Goal: Information Seeking & Learning: Learn about a topic

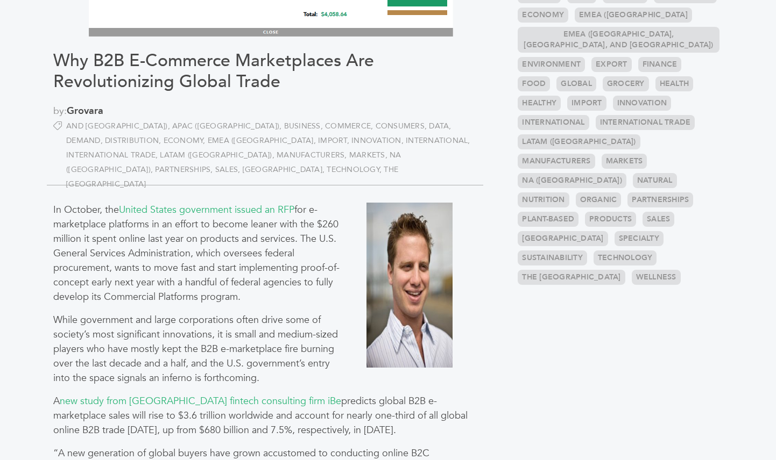
scroll to position [367, 0]
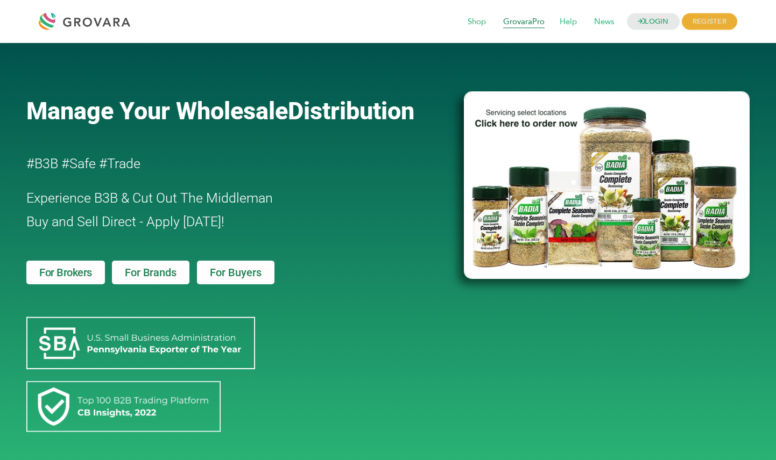
click at [515, 17] on span "GrovaraPro" at bounding box center [523, 22] width 56 height 20
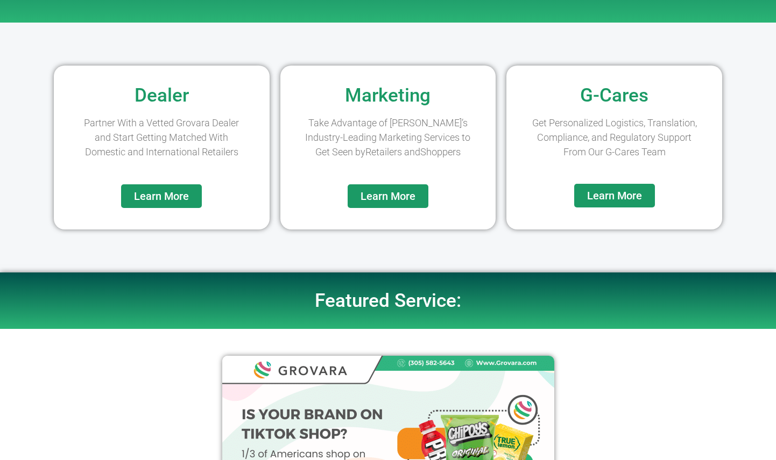
scroll to position [131, 0]
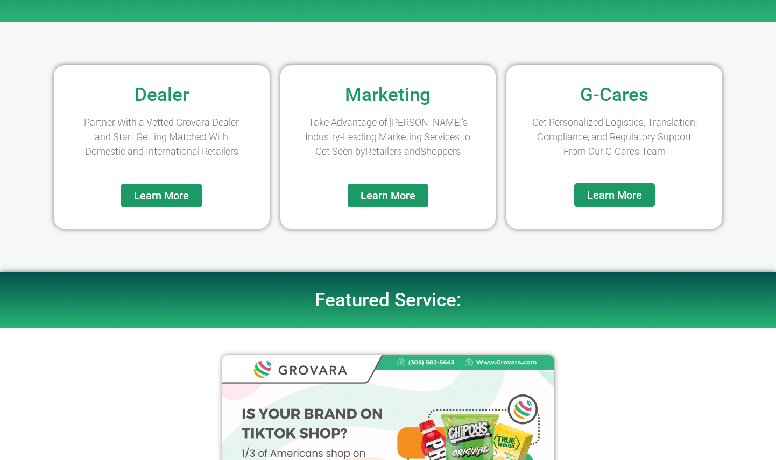
click at [168, 199] on span "Learn More" at bounding box center [161, 195] width 55 height 11
